Goal: Navigation & Orientation: Find specific page/section

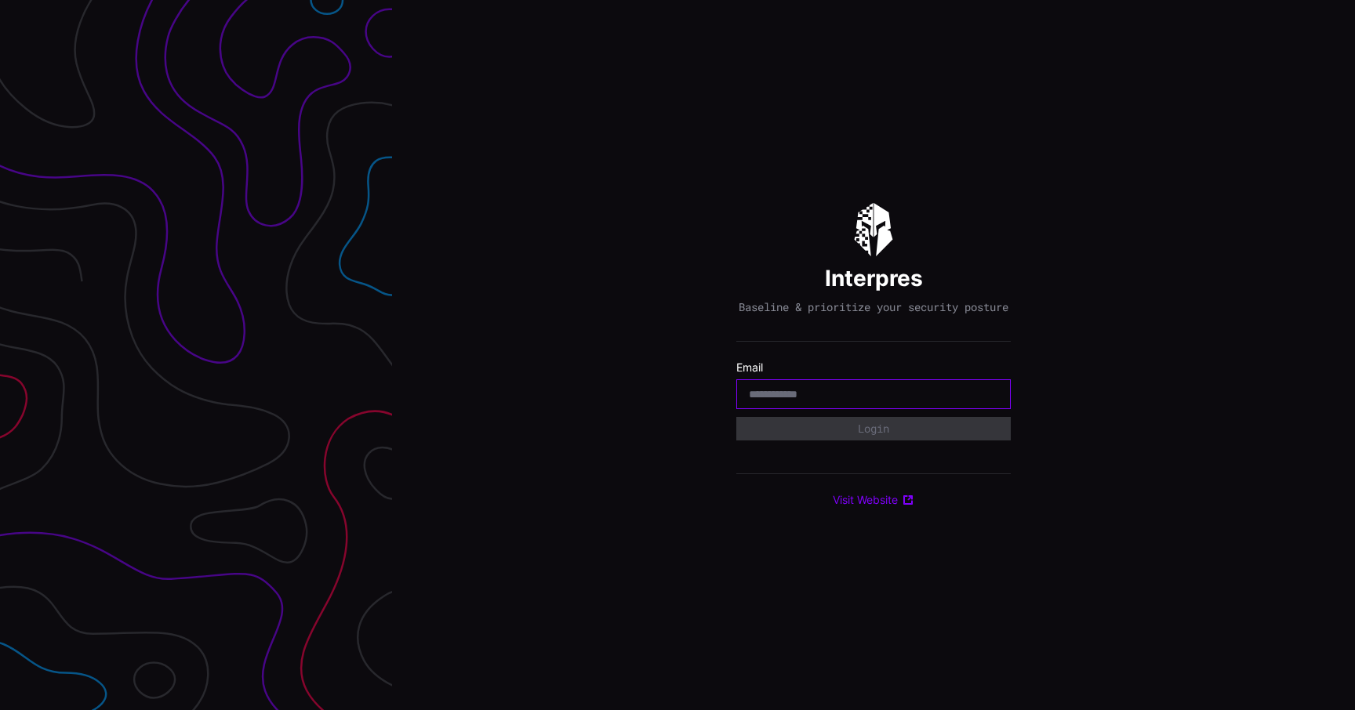
click at [891, 401] on input "email" at bounding box center [873, 394] width 249 height 14
type input "**********"
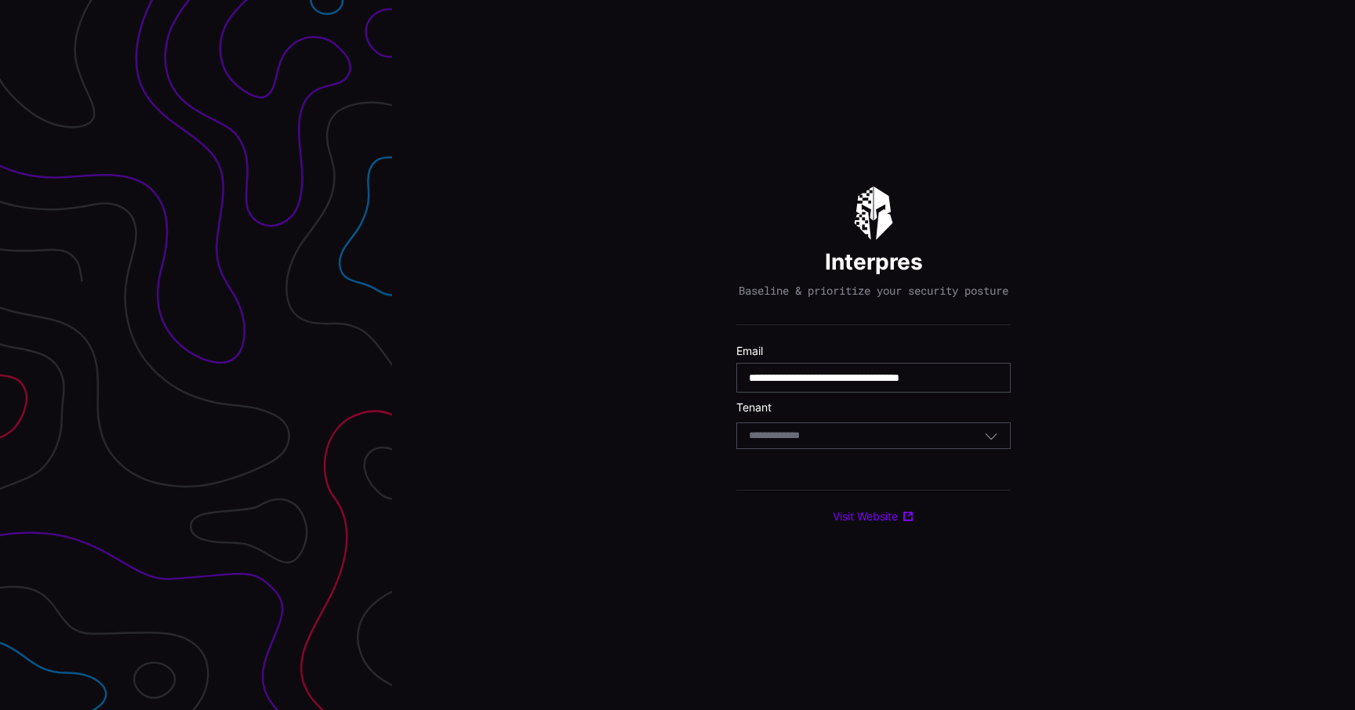
click at [822, 443] on input at bounding box center [789, 436] width 81 height 13
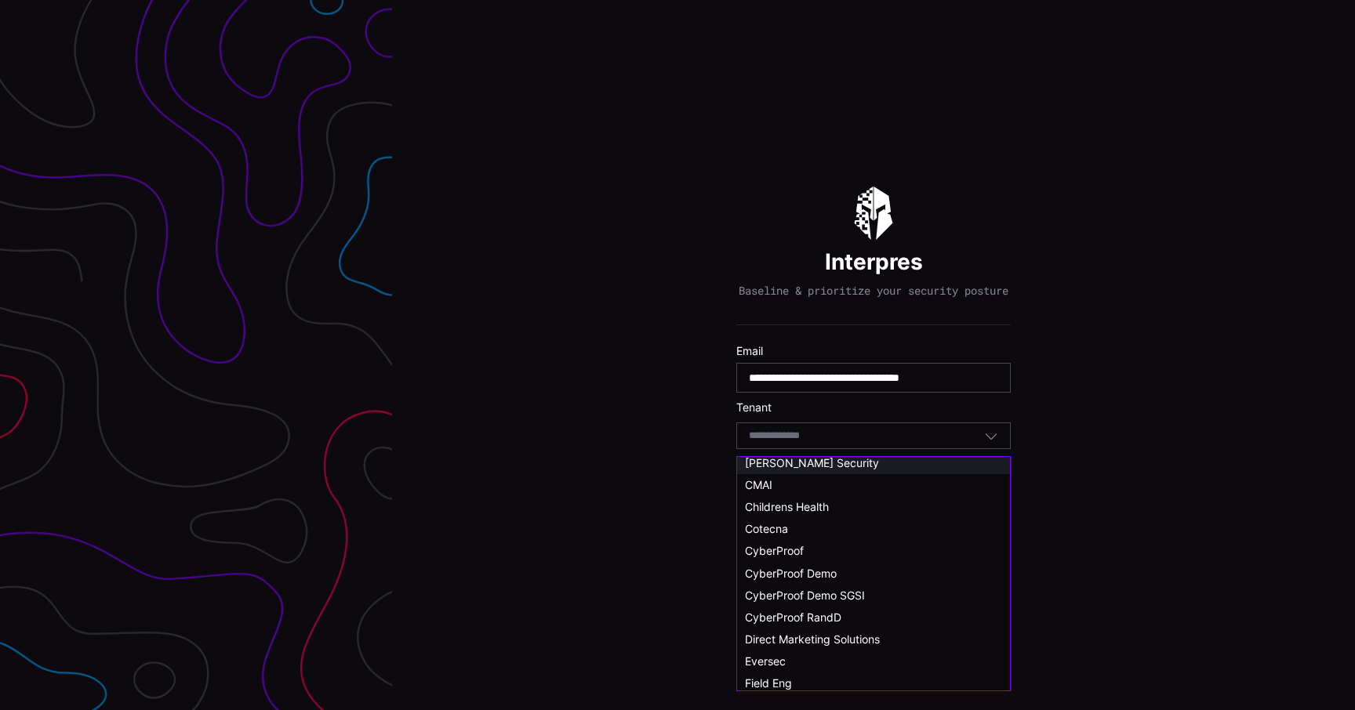
scroll to position [85, 0]
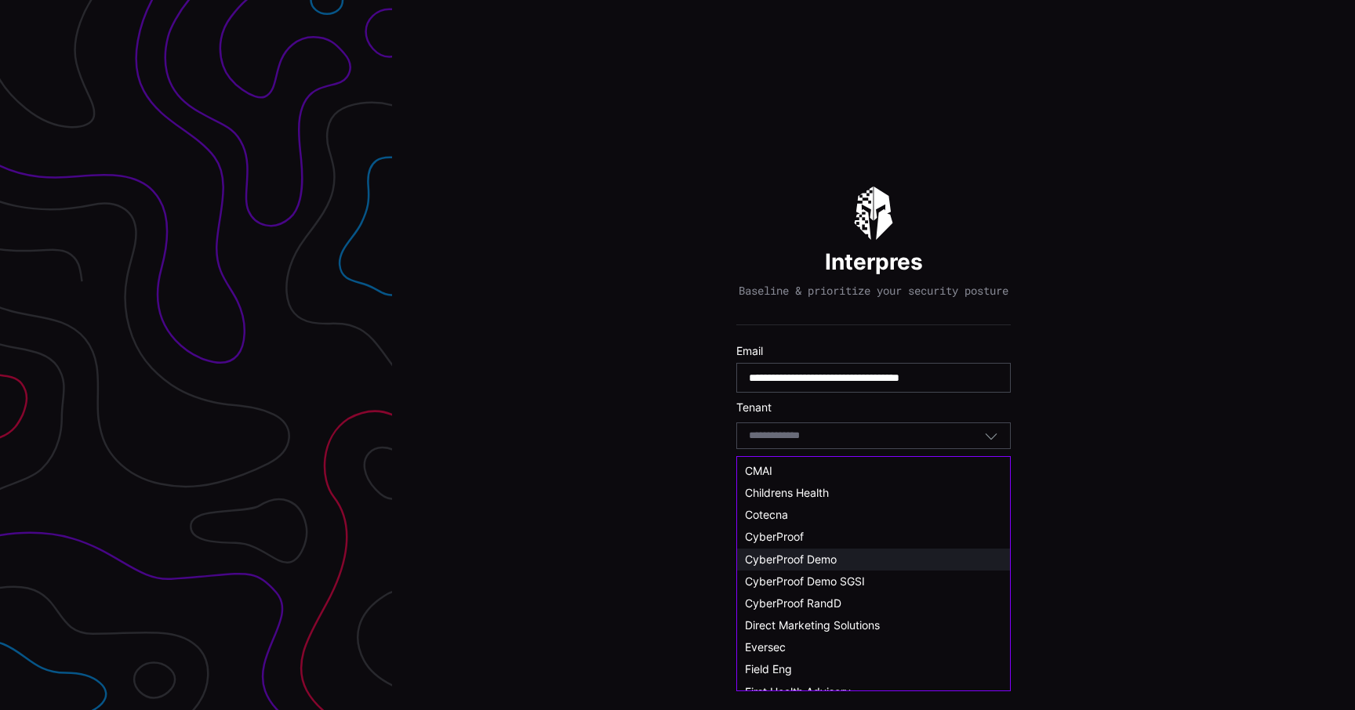
click at [800, 564] on span "CyberProof Demo" at bounding box center [791, 559] width 92 height 13
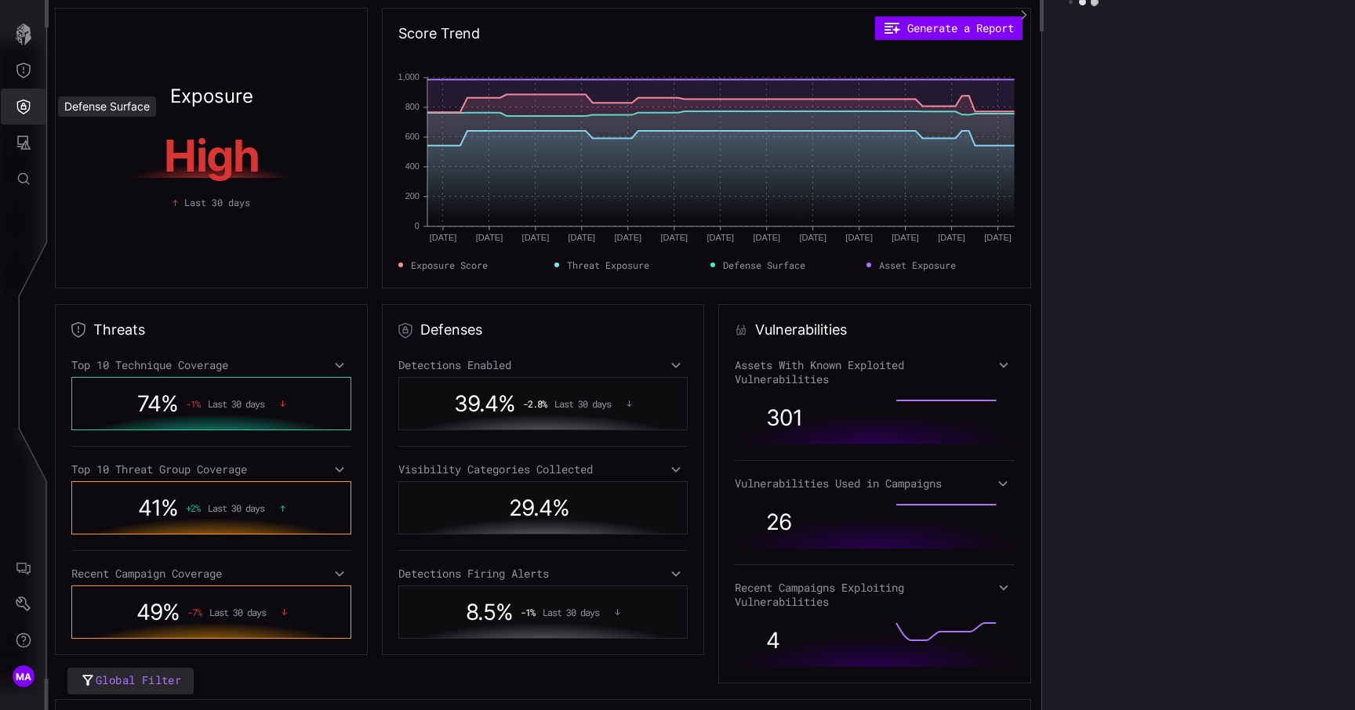
click at [17, 108] on icon "Defense Surface" at bounding box center [23, 107] width 13 height 15
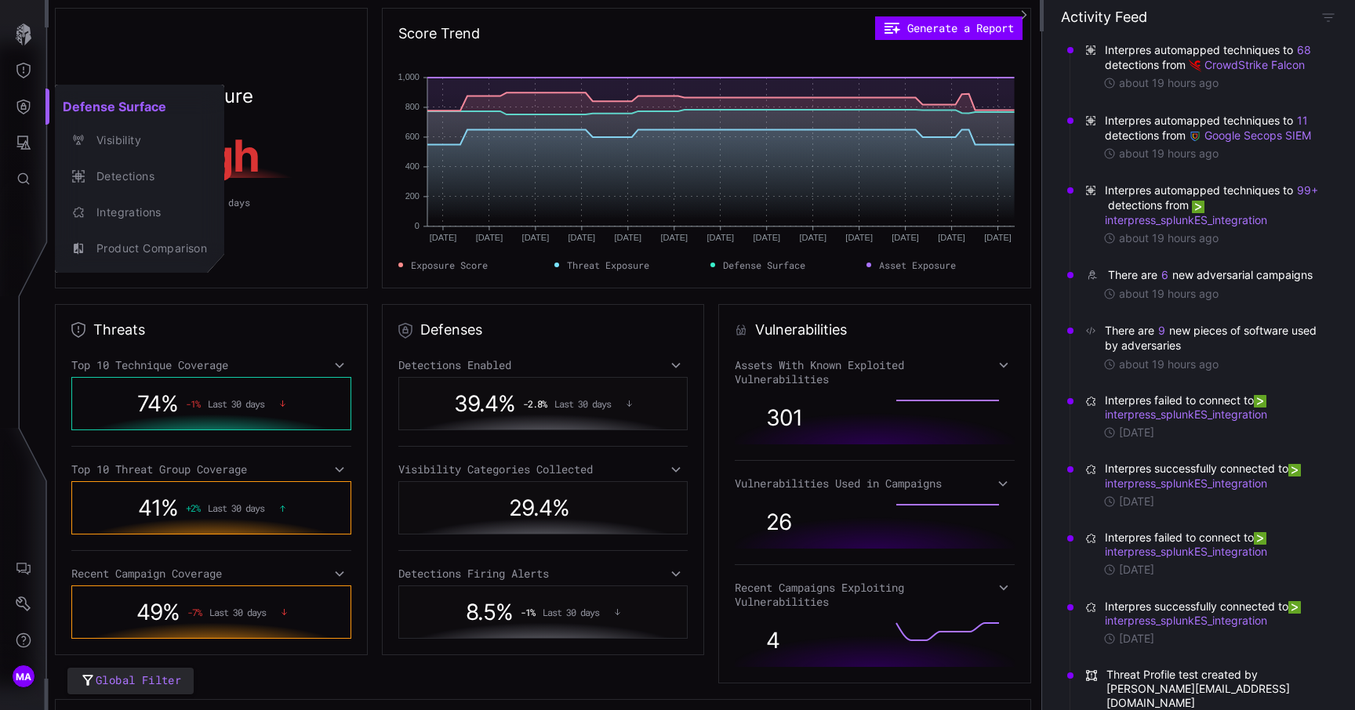
click at [30, 140] on div at bounding box center [677, 355] width 1355 height 710
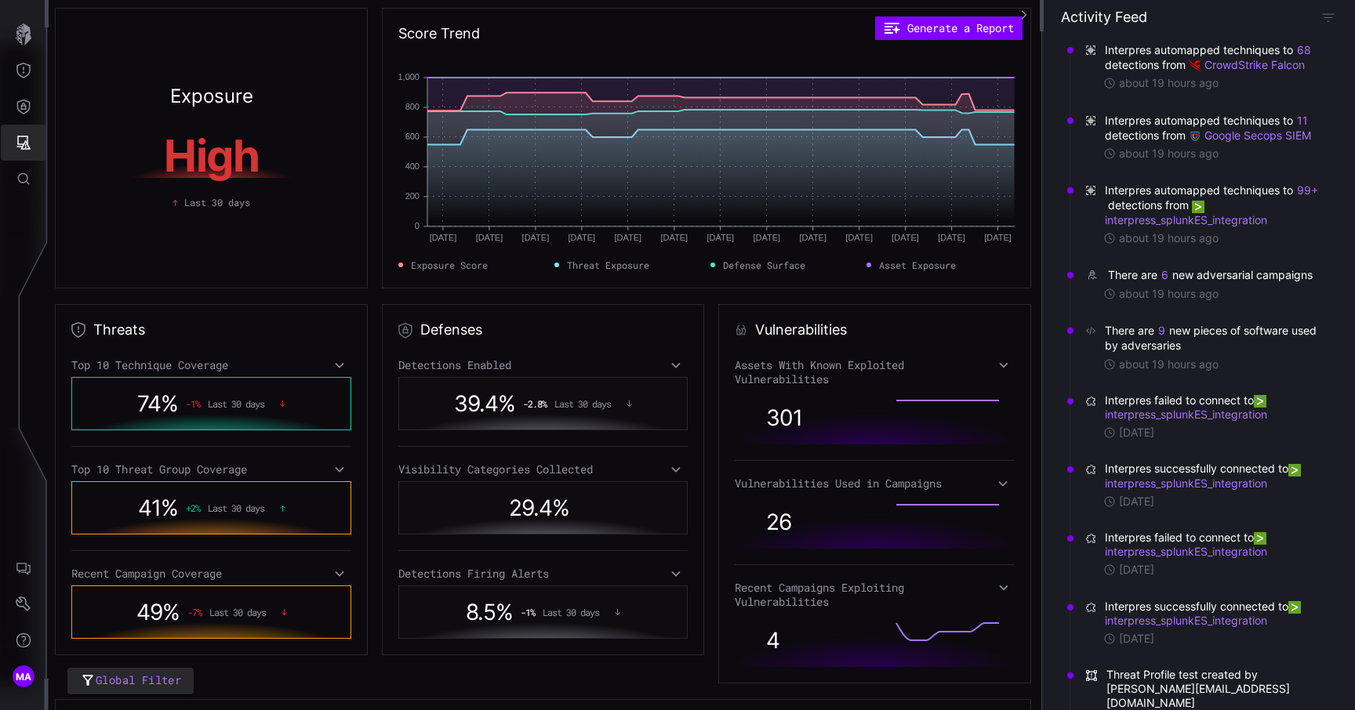
click at [30, 140] on icon "Attack Surface" at bounding box center [24, 143] width 16 height 16
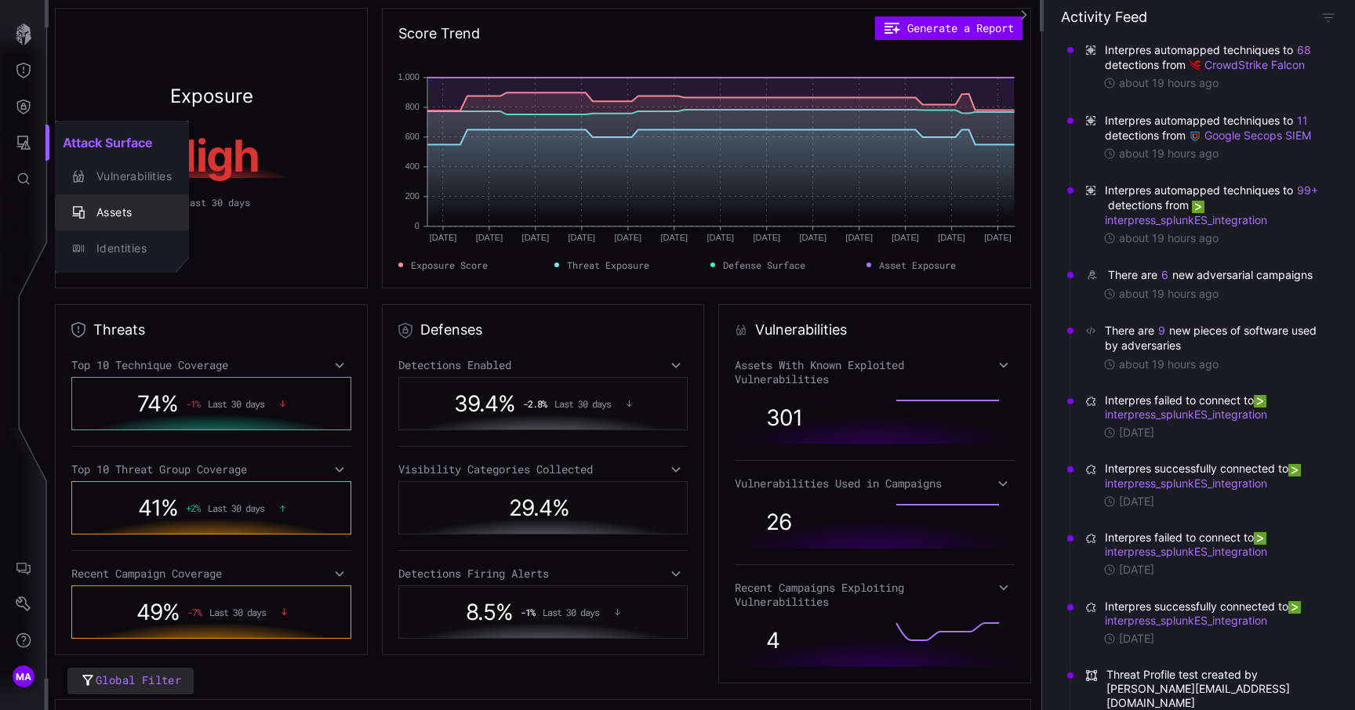
click at [103, 209] on div "Assets" at bounding box center [130, 213] width 83 height 20
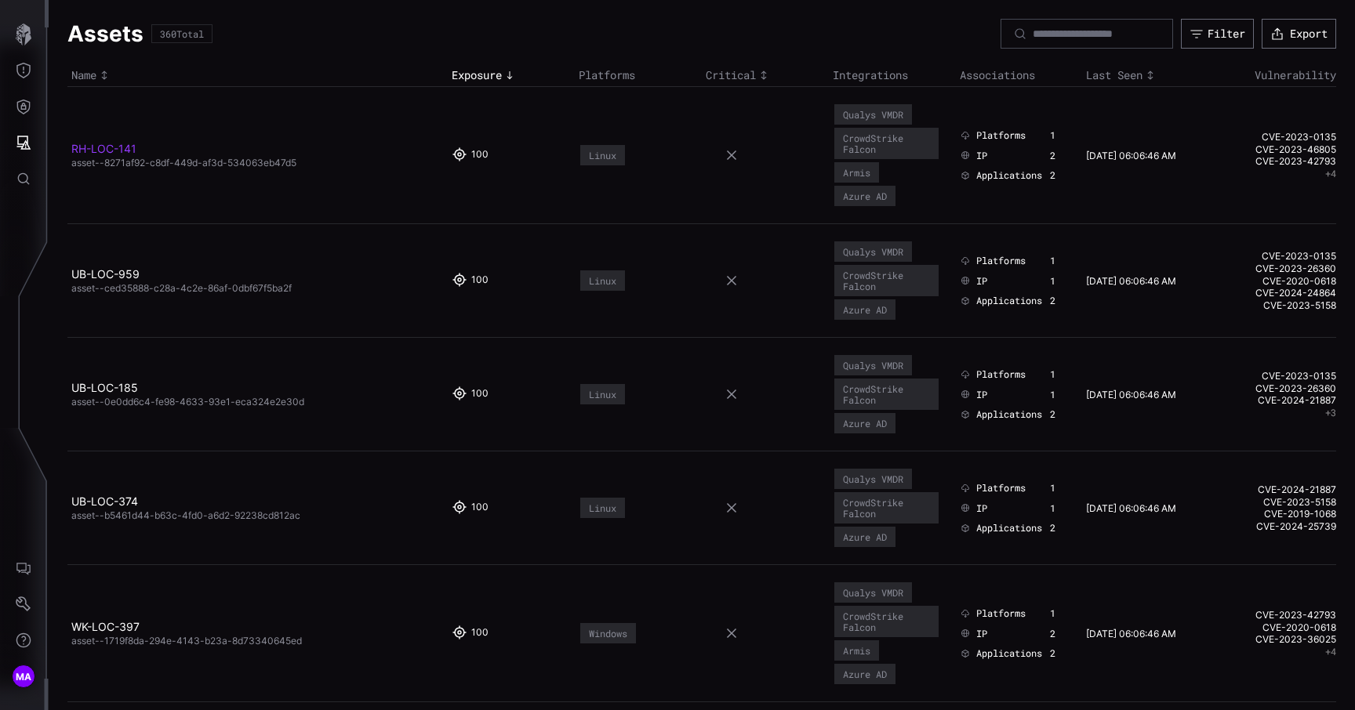
click at [103, 148] on link "RH-LOC-141" at bounding box center [103, 148] width 65 height 13
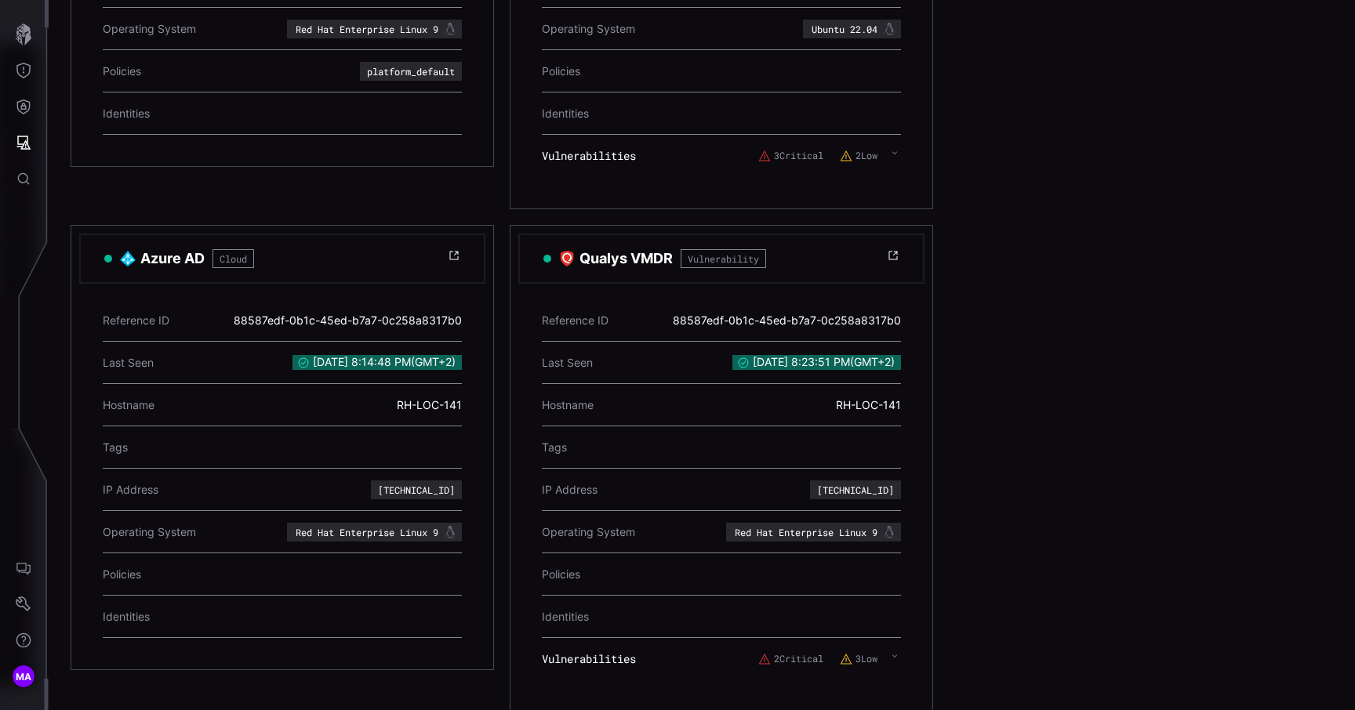
scroll to position [533, 0]
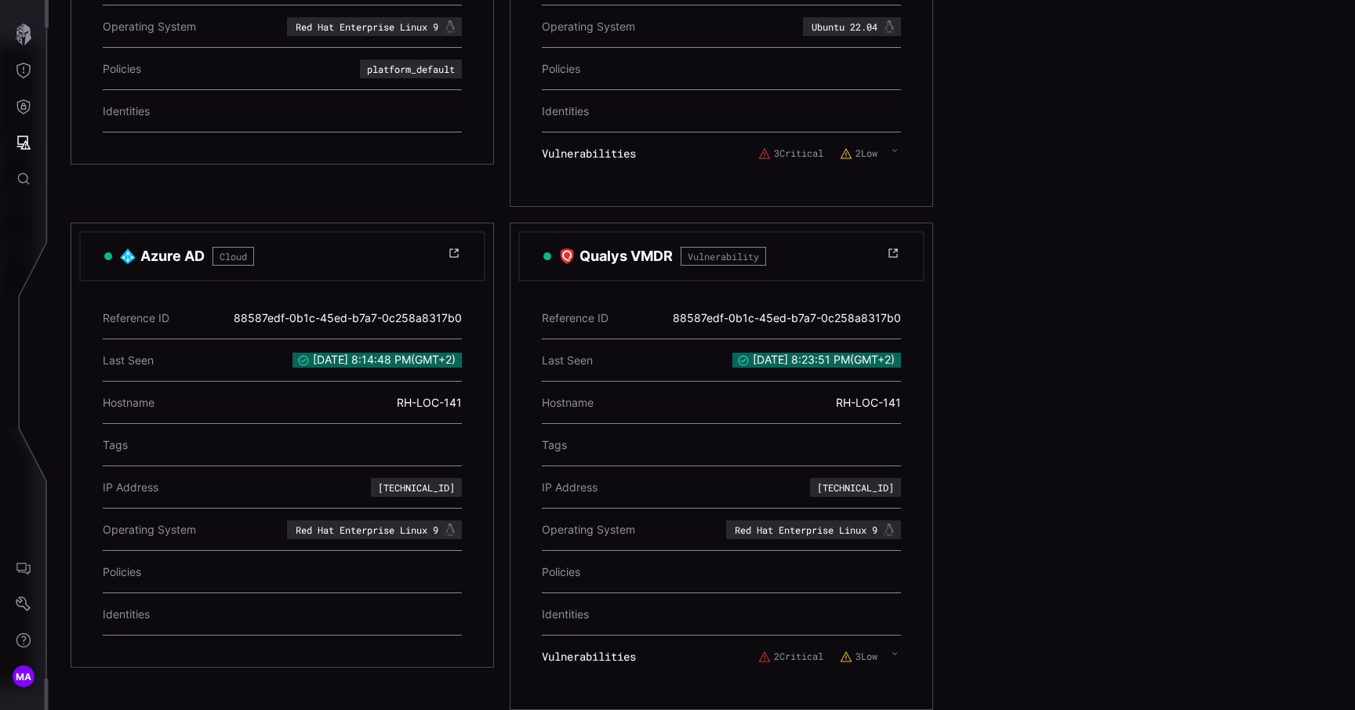
click at [771, 665] on div "2 Critical 3 Low" at bounding box center [829, 657] width 143 height 28
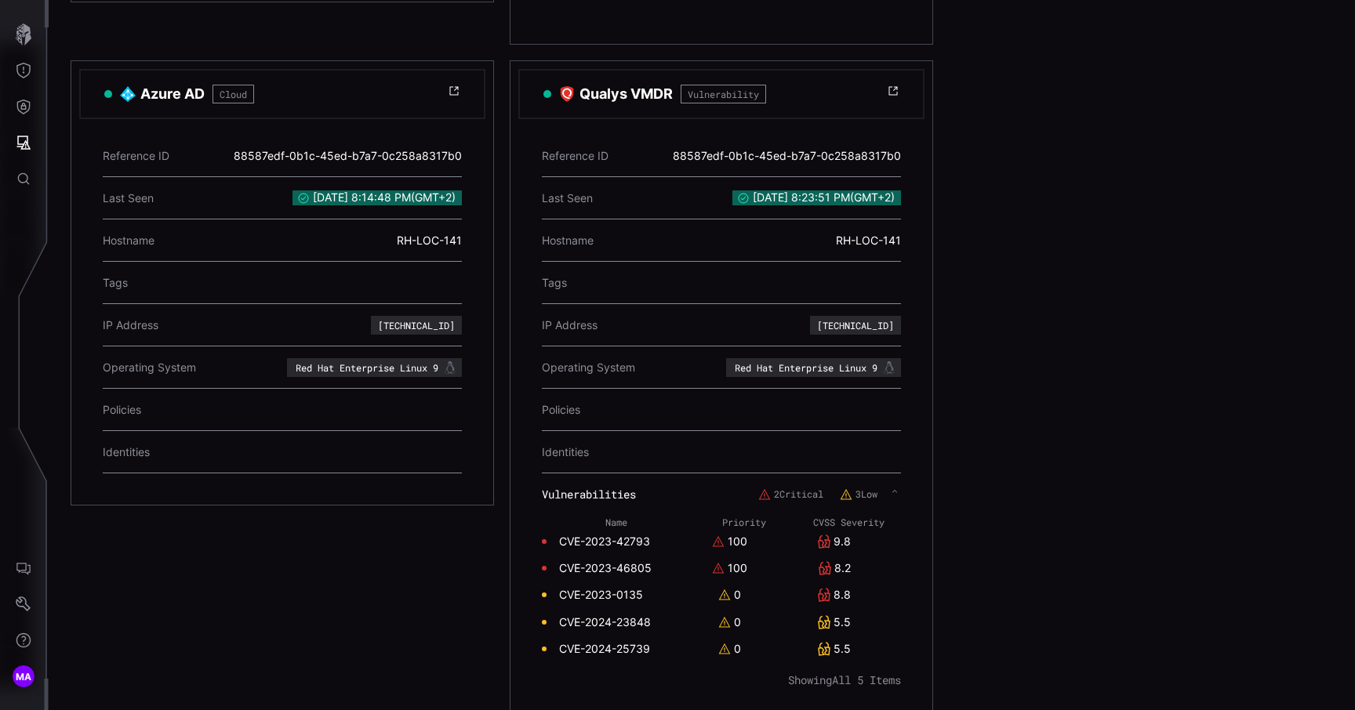
scroll to position [699, 0]
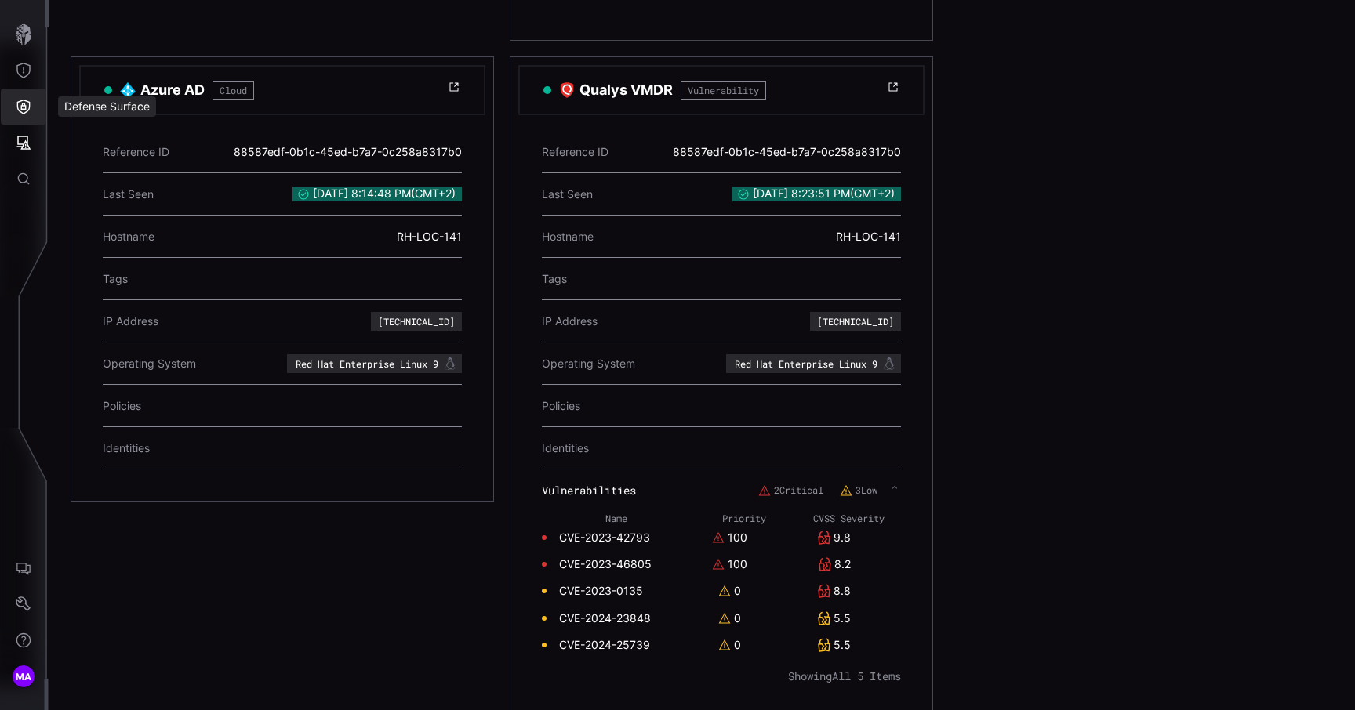
click at [23, 106] on icon "Defense Surface" at bounding box center [23, 107] width 13 height 15
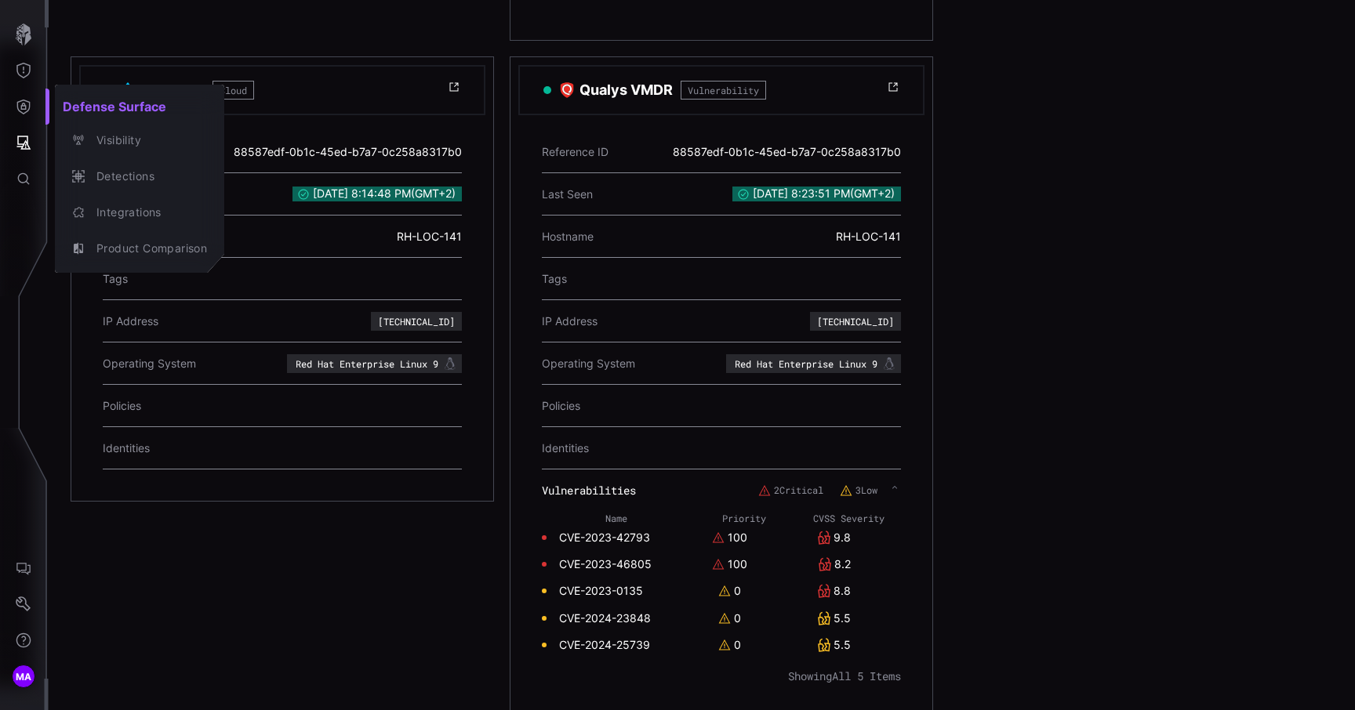
click at [24, 68] on div at bounding box center [677, 355] width 1355 height 710
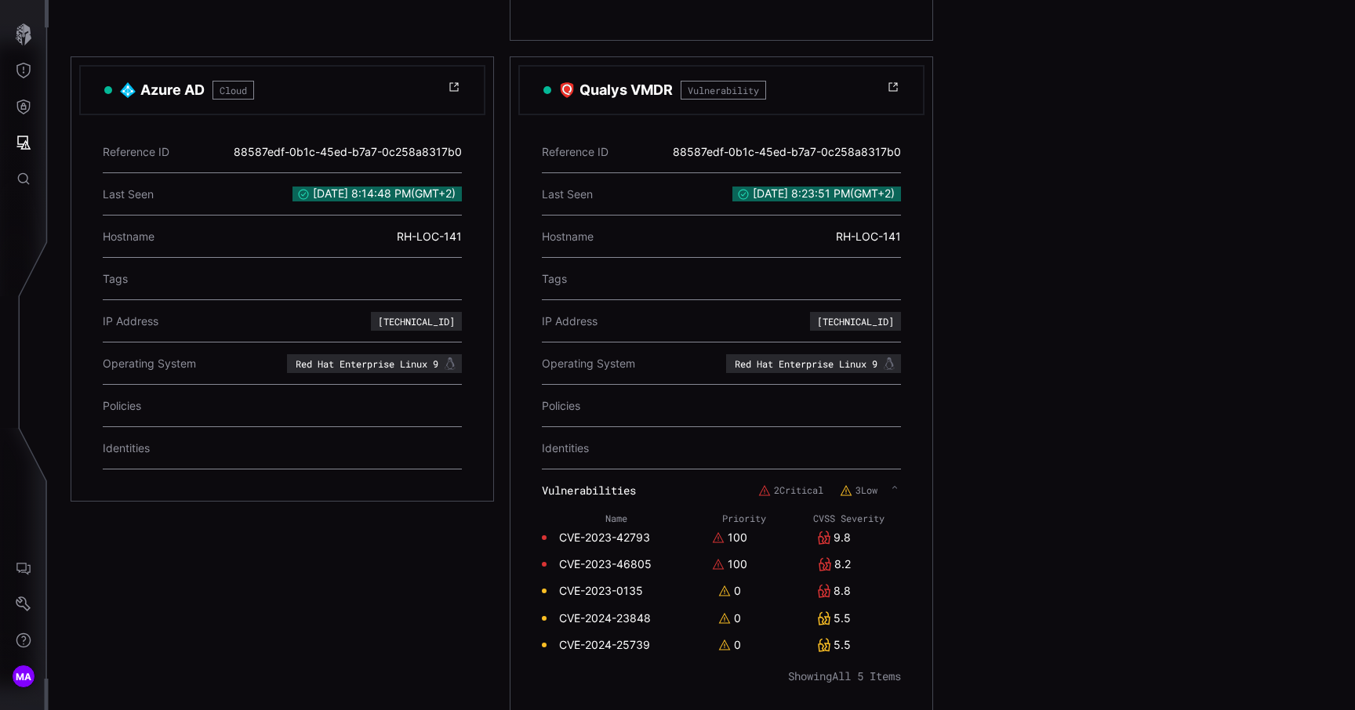
click at [24, 68] on icon "Threat Exposure" at bounding box center [24, 71] width 16 height 16
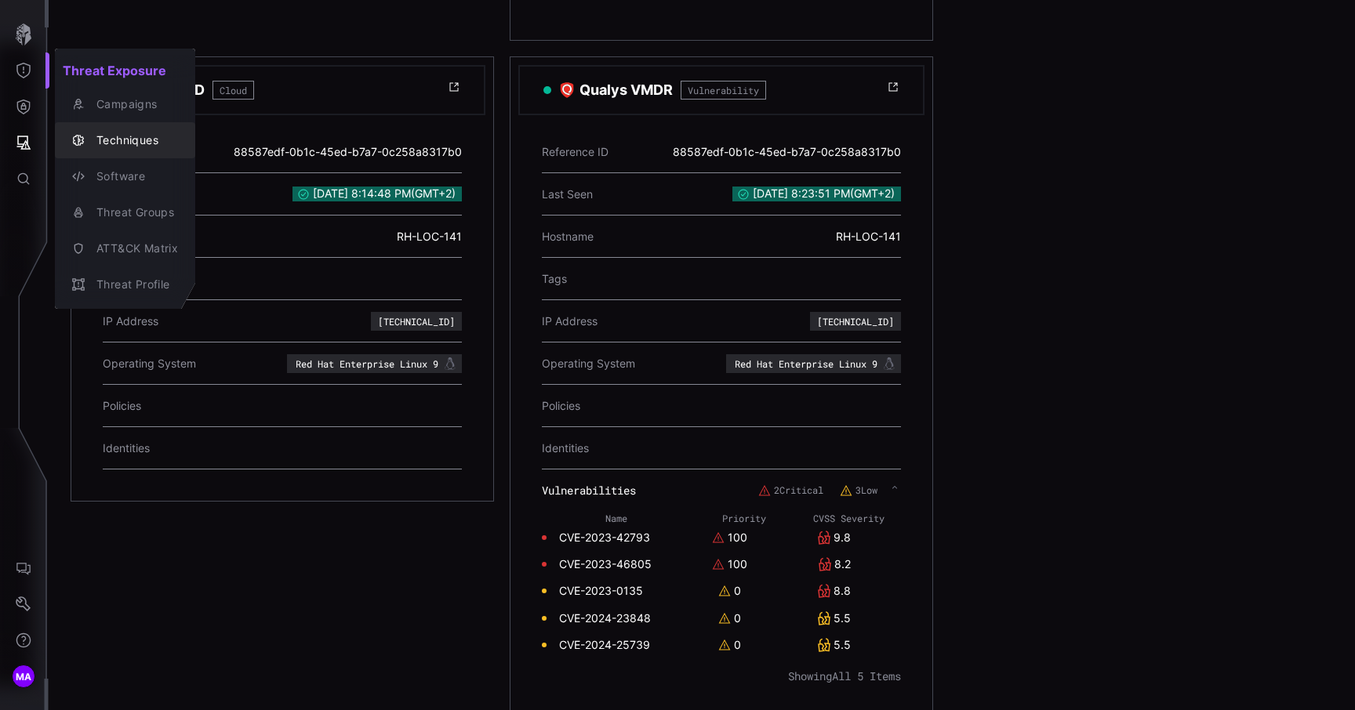
click at [90, 134] on div "Techniques" at bounding box center [133, 141] width 89 height 20
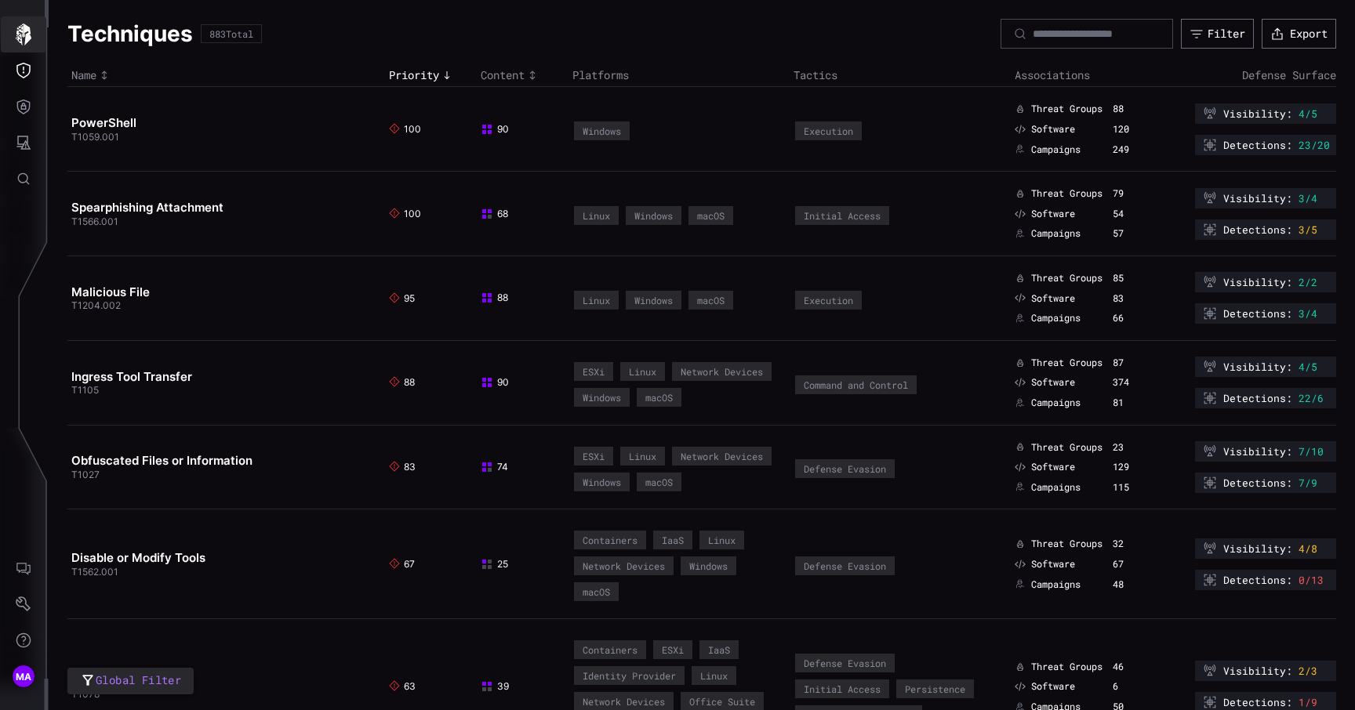
click at [26, 51] on button "button" at bounding box center [23, 34] width 45 height 36
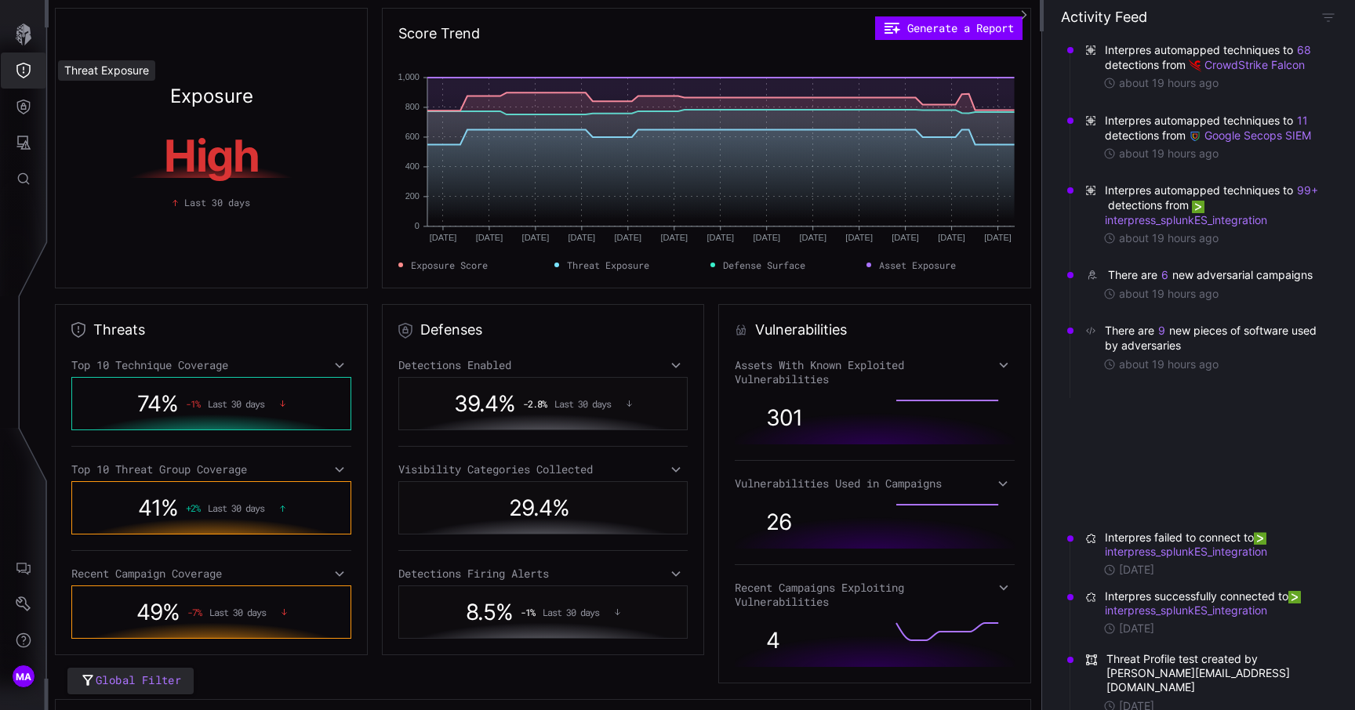
click at [26, 79] on button "Threat Exposure" at bounding box center [23, 71] width 45 height 36
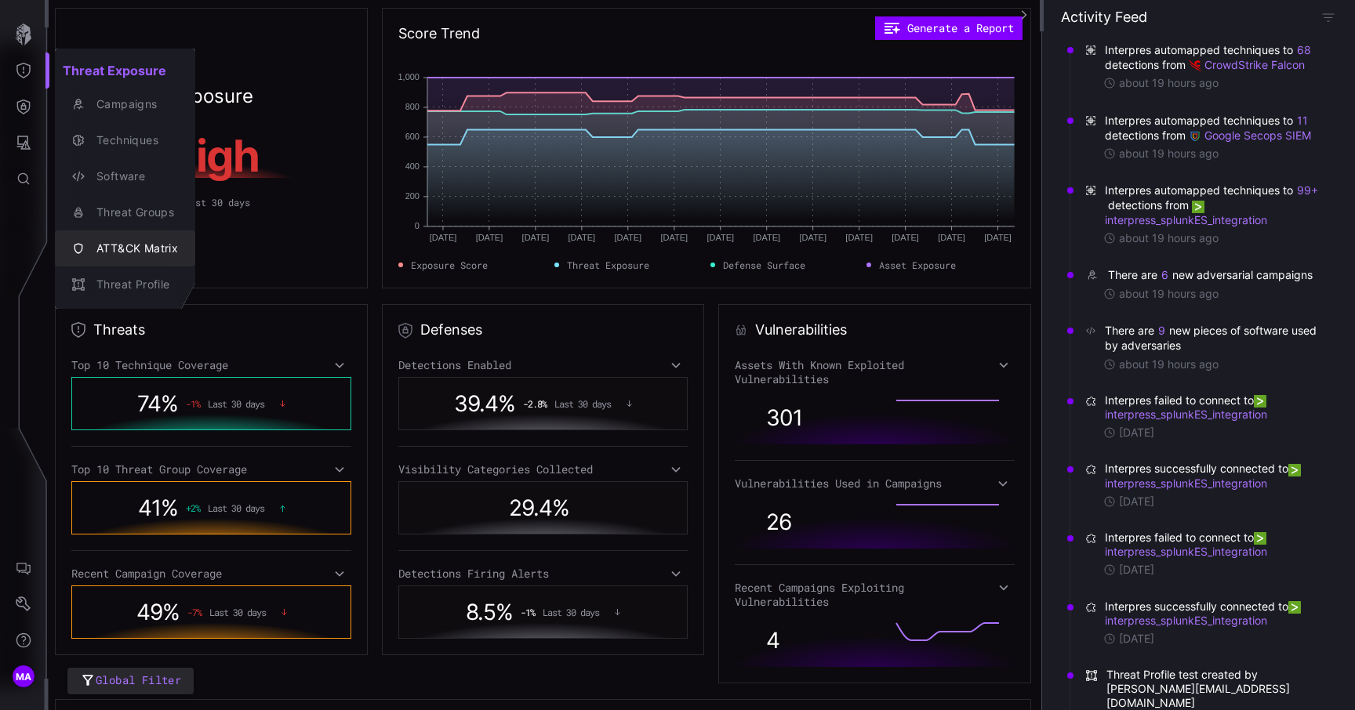
click at [122, 236] on button "ATT&CK Matrix" at bounding box center [125, 248] width 140 height 36
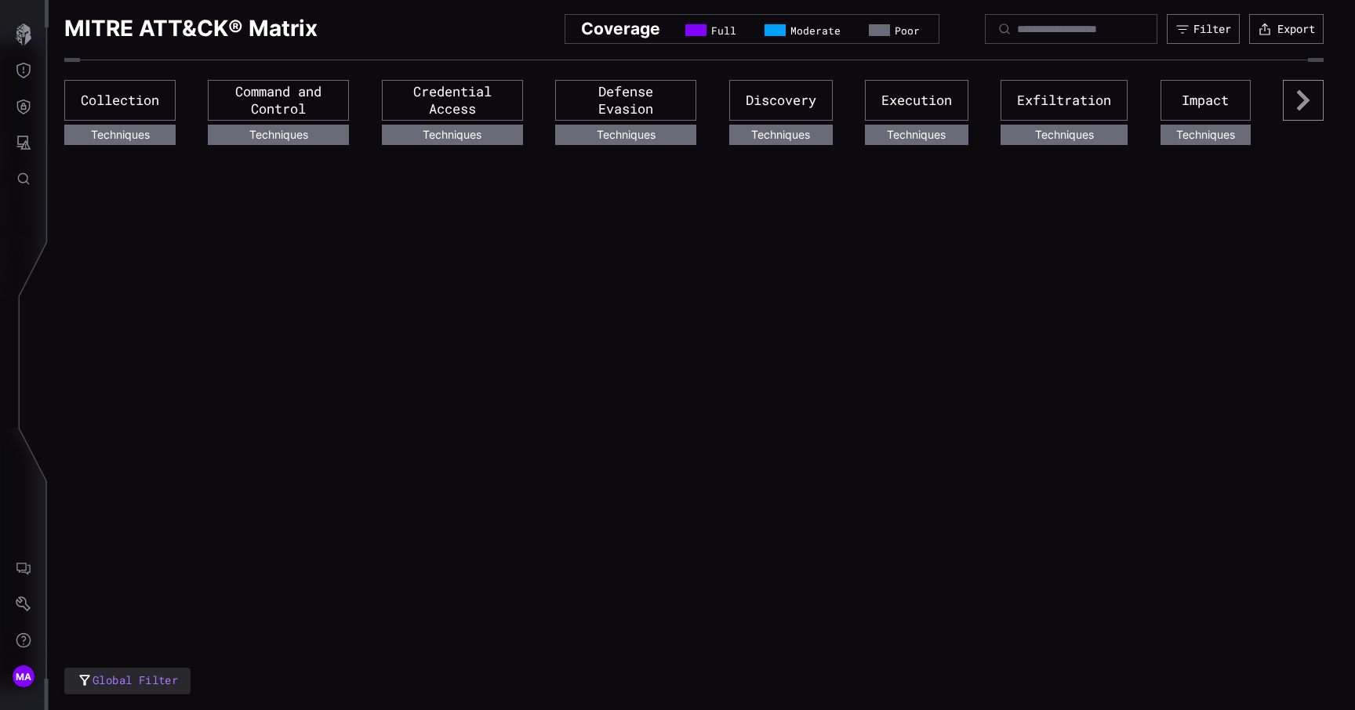
click at [518, 224] on div "Global Filter MITRE ATT&CK® Matrix Coverage Full Moderate Poor Filter Export Co…" at bounding box center [702, 355] width 1306 height 710
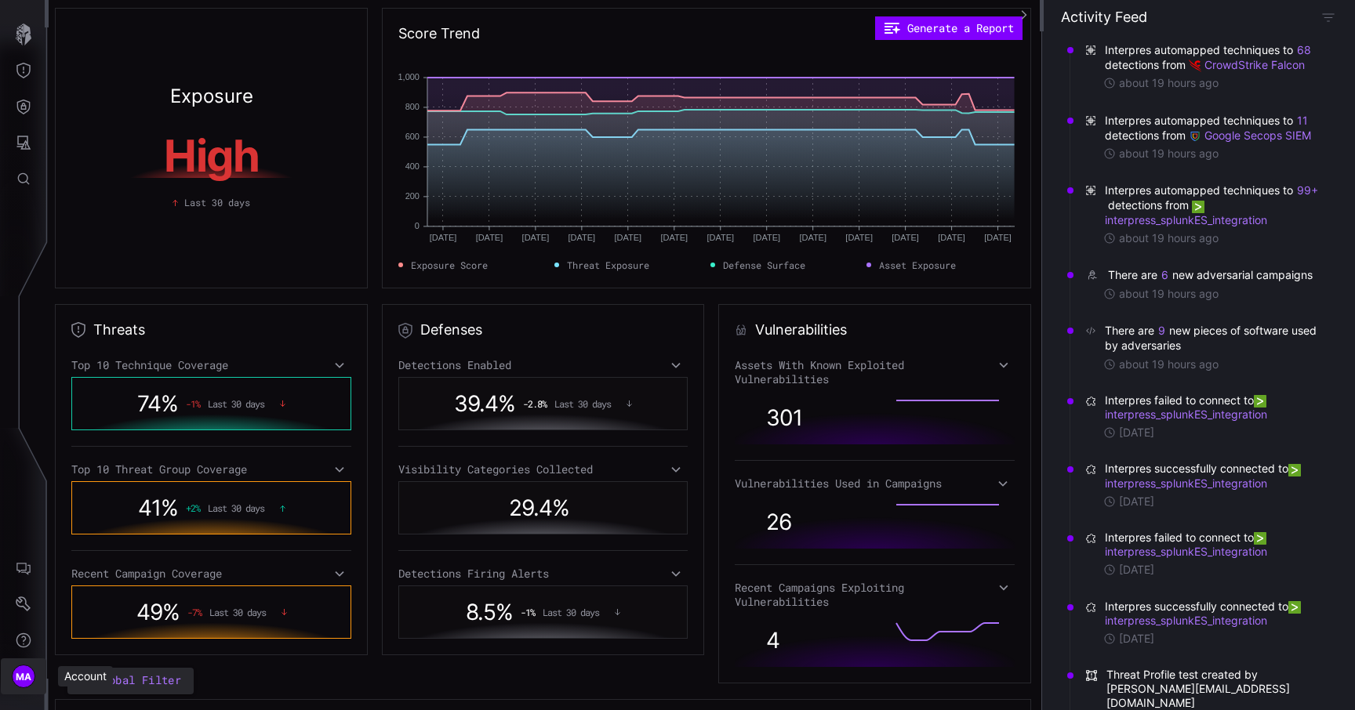
click at [29, 663] on button "MA" at bounding box center [23, 676] width 45 height 36
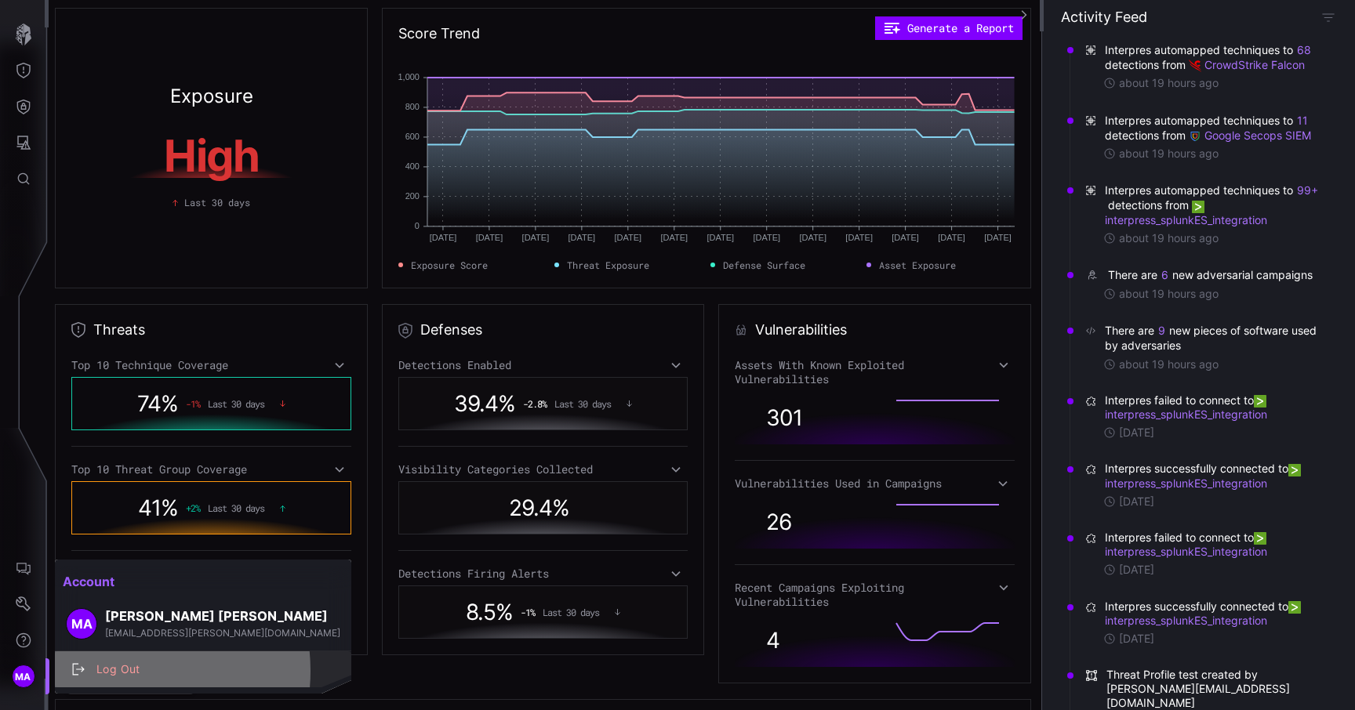
click at [111, 671] on div "Log Out" at bounding box center [211, 670] width 245 height 20
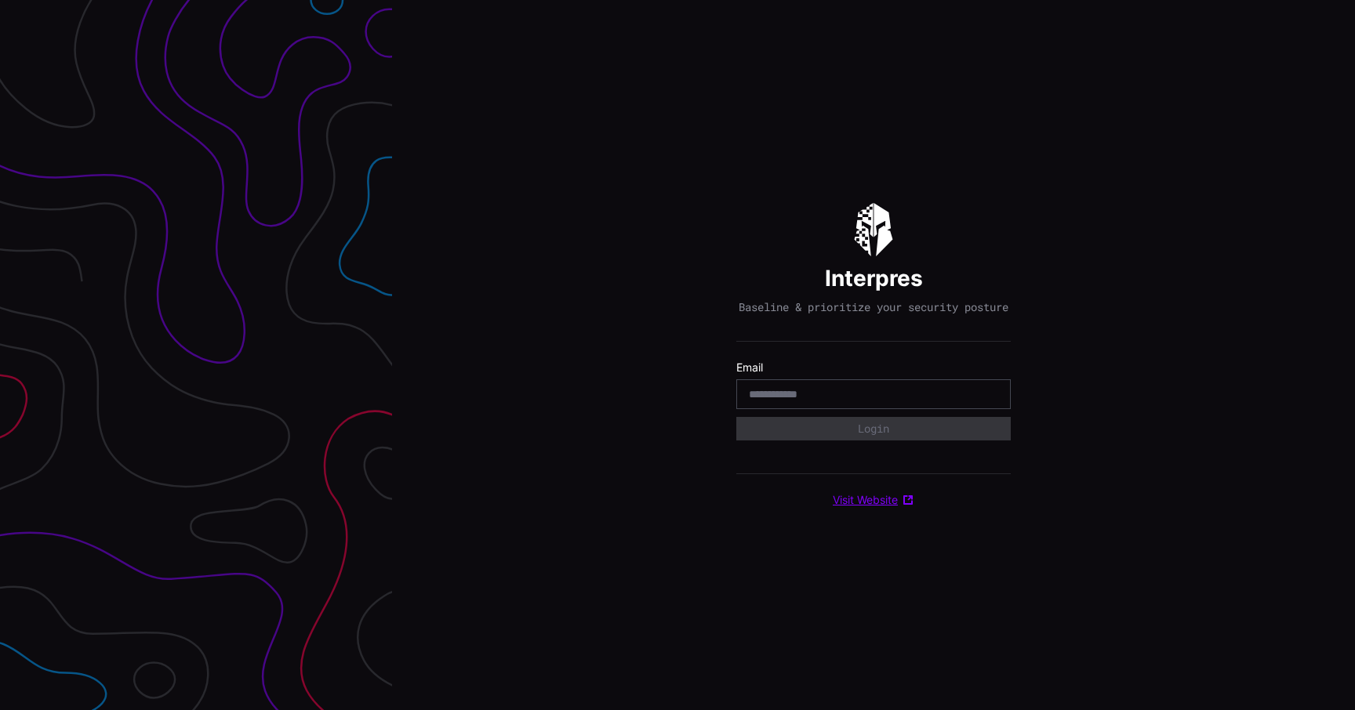
click at [875, 503] on link "Visit Website" at bounding box center [874, 500] width 82 height 14
click at [1203, 75] on div "Interpres Baseline & prioritize your security posture Email Login Visit Website" at bounding box center [873, 355] width 963 height 710
click at [844, 401] on input "email" at bounding box center [873, 394] width 249 height 14
type input "**********"
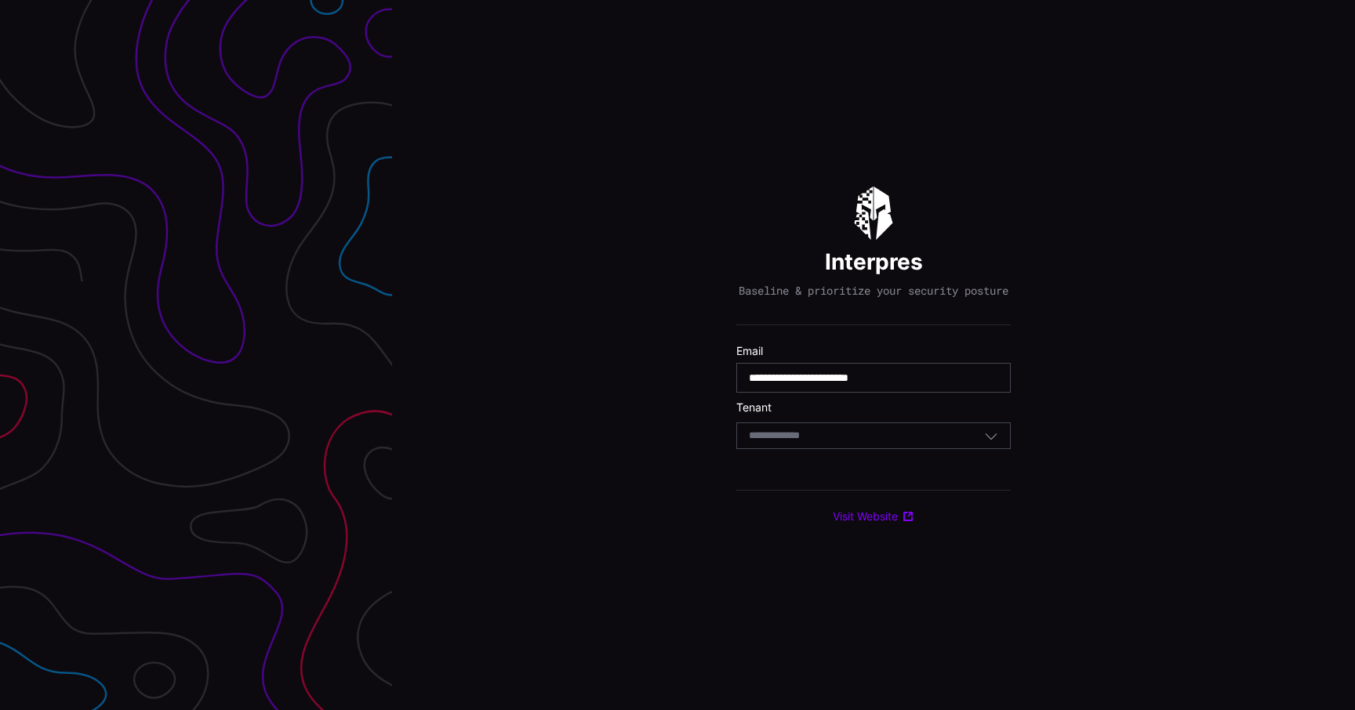
click at [849, 439] on div "Select Tenant" at bounding box center [866, 436] width 235 height 14
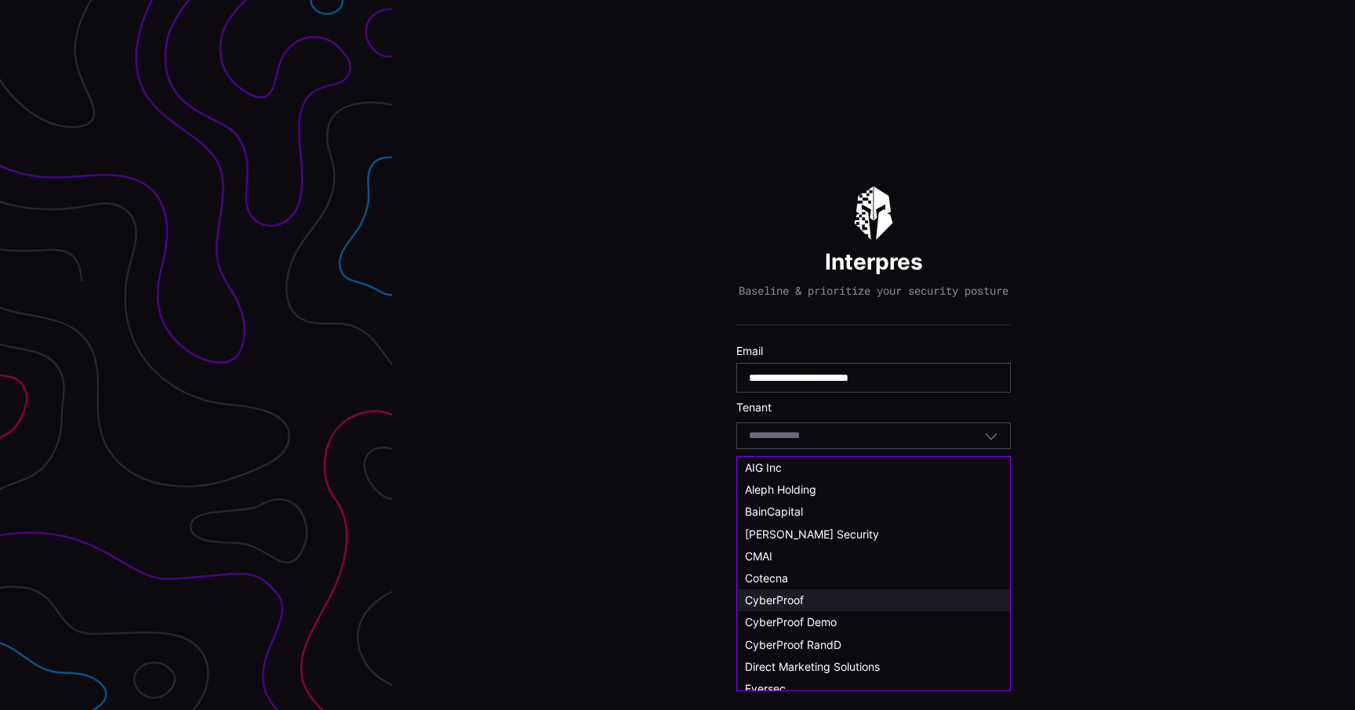
click at [788, 597] on span "CyberProof" at bounding box center [774, 599] width 59 height 13
